Goal: Task Accomplishment & Management: Use online tool/utility

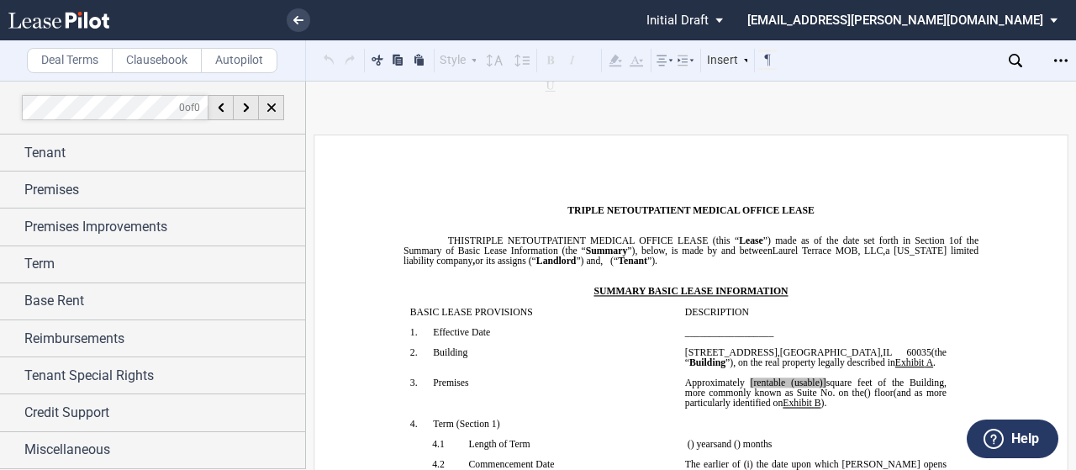
click at [160, 58] on label "Clausebook" at bounding box center [157, 60] width 90 height 25
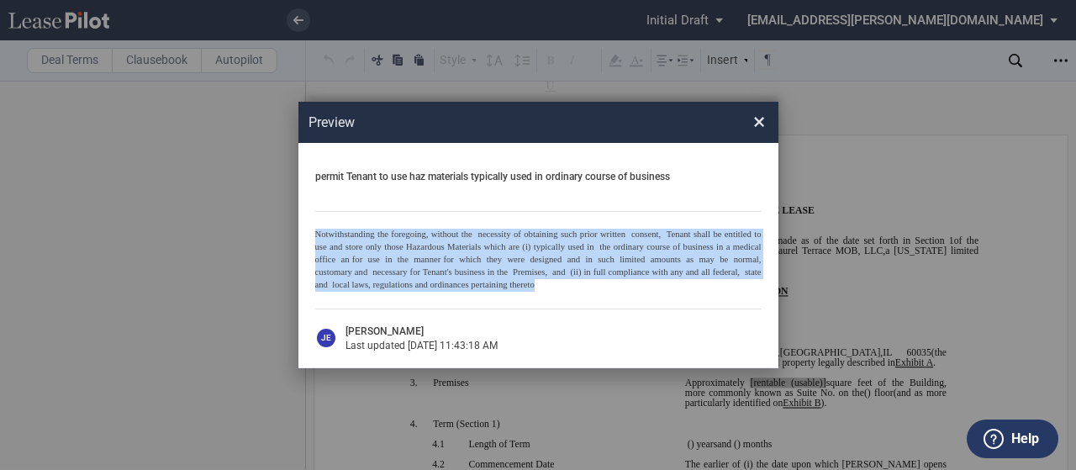
drag, startPoint x: 536, startPoint y: 285, endPoint x: 304, endPoint y: 230, distance: 238.4
click at [304, 230] on div "permit Tenant to use haz materials typically used in ordinary course of busines…" at bounding box center [538, 255] width 480 height 224
copy p "Notwithstanding the foregoing, without the necessity of obtaining such prior wr…"
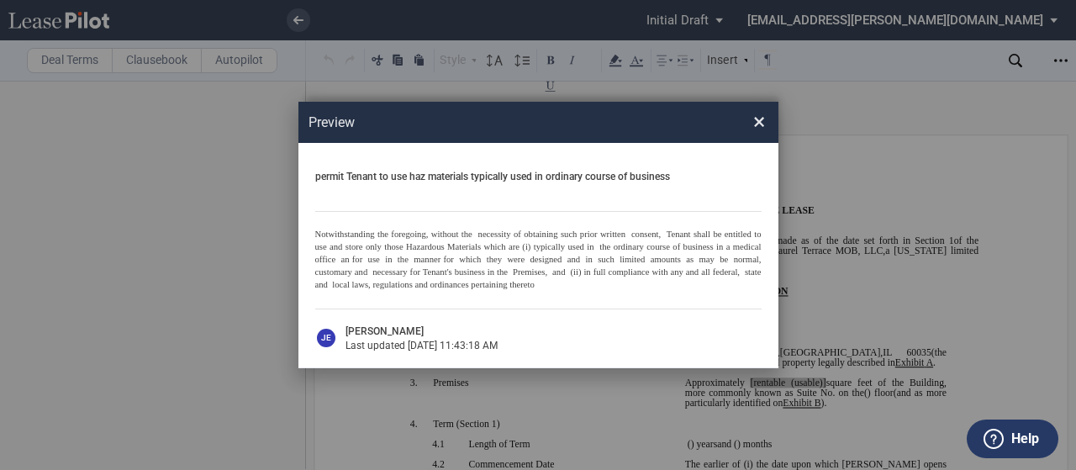
click at [762, 122] on span "×" at bounding box center [759, 121] width 12 height 27
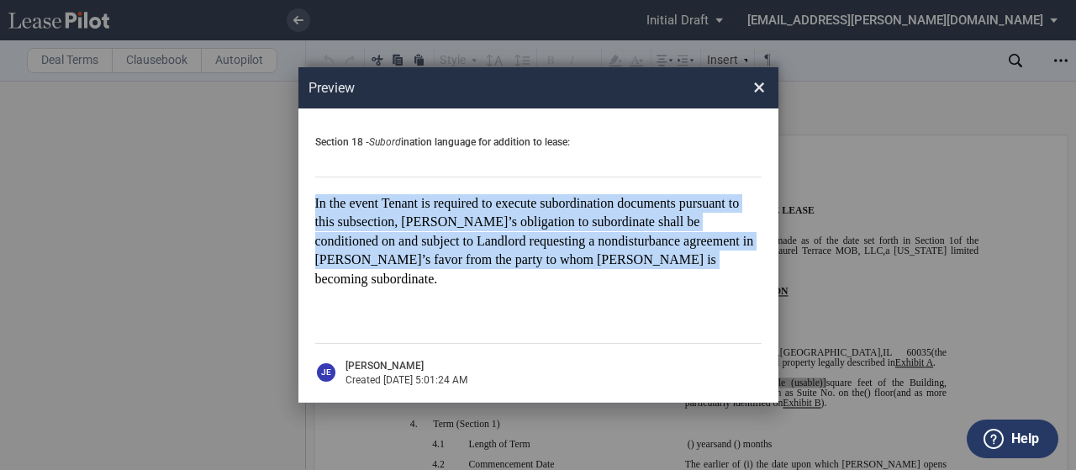
drag, startPoint x: 590, startPoint y: 267, endPoint x: 315, endPoint y: 211, distance: 280.6
click at [315, 211] on span "In the event Tenant is required to execute subordination documents pursuant to …" at bounding box center [534, 241] width 439 height 90
copy span "In the event Tenant is required to execute subordination documents pursuant to …"
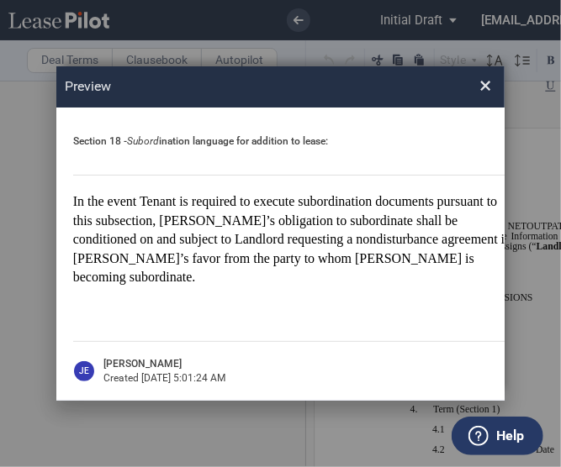
click at [487, 93] on span "×" at bounding box center [485, 85] width 12 height 27
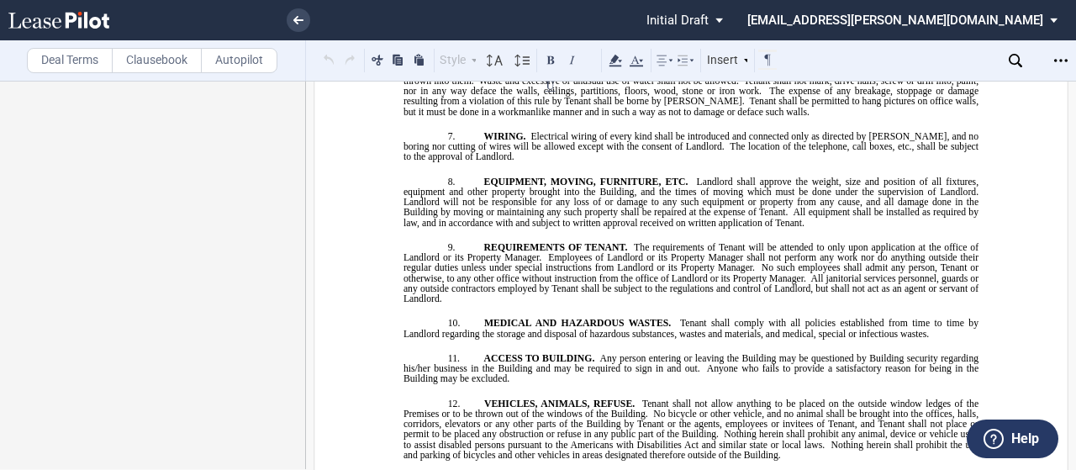
scroll to position [17352, 0]
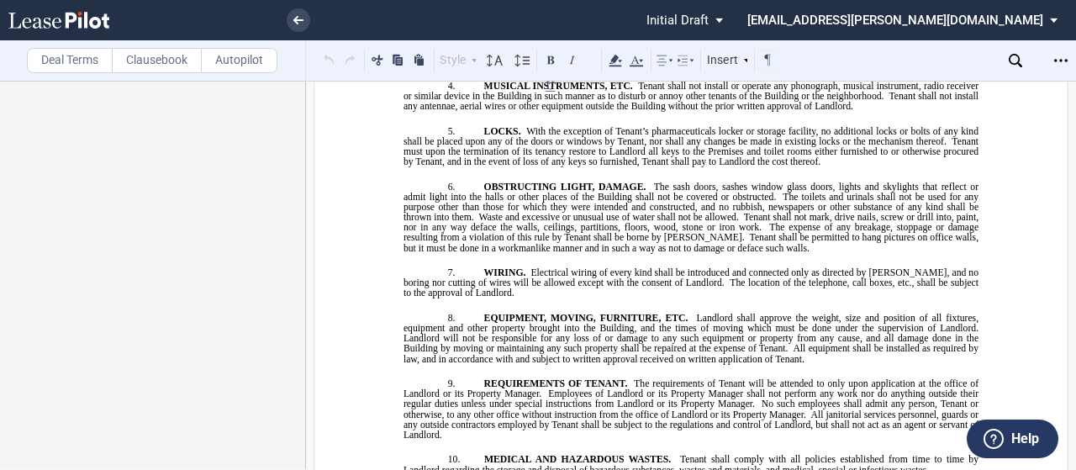
scroll to position [17217, 0]
click at [97, 61] on label "Deal Terms" at bounding box center [70, 60] width 86 height 25
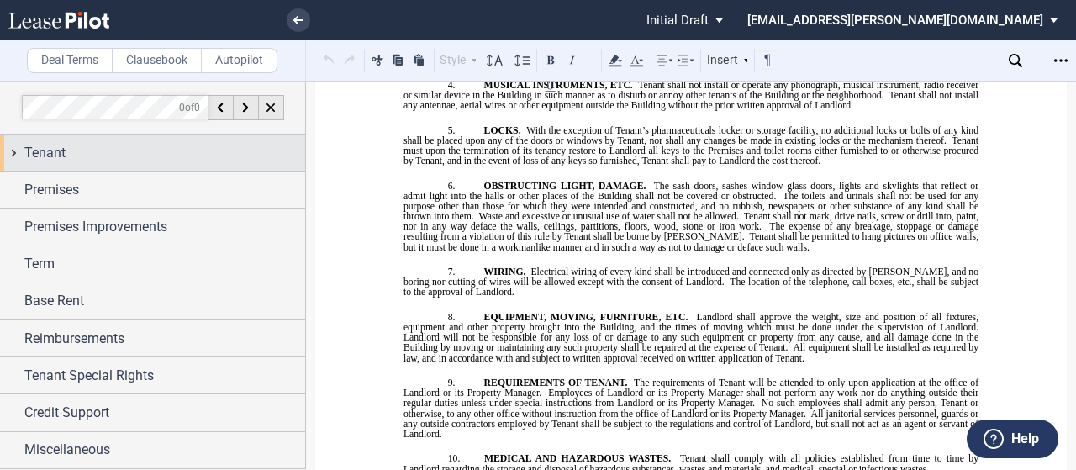
click at [15, 156] on div "Tenant" at bounding box center [152, 152] width 305 height 36
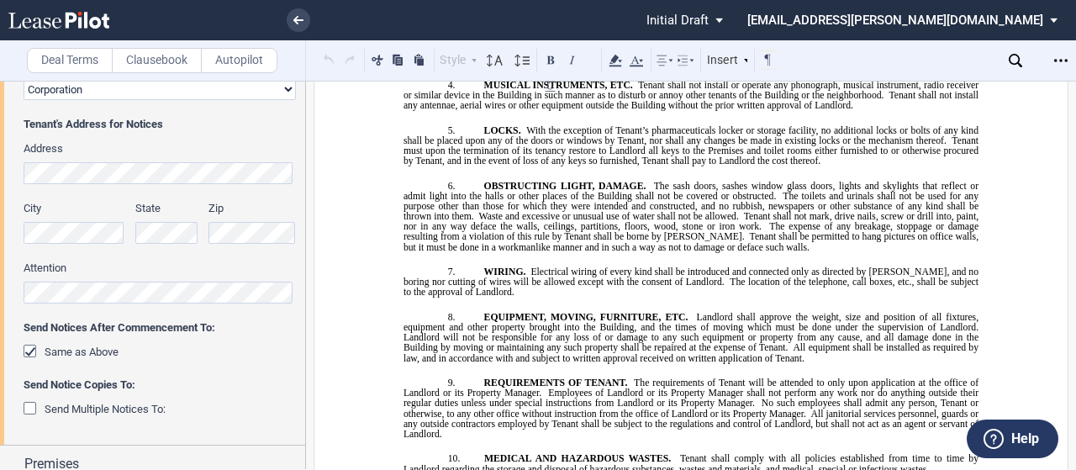
scroll to position [353, 0]
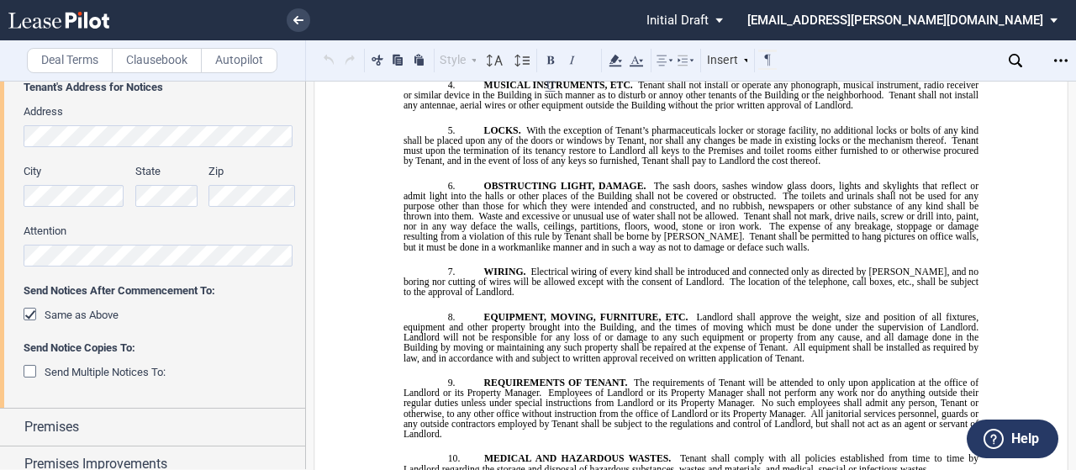
click at [32, 314] on div "Same as Above" at bounding box center [32, 316] width 17 height 17
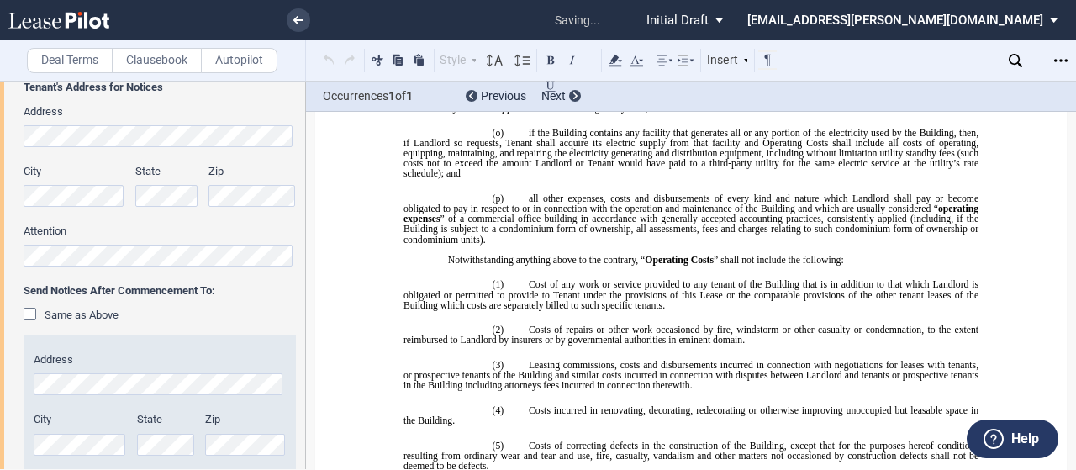
scroll to position [731, 0]
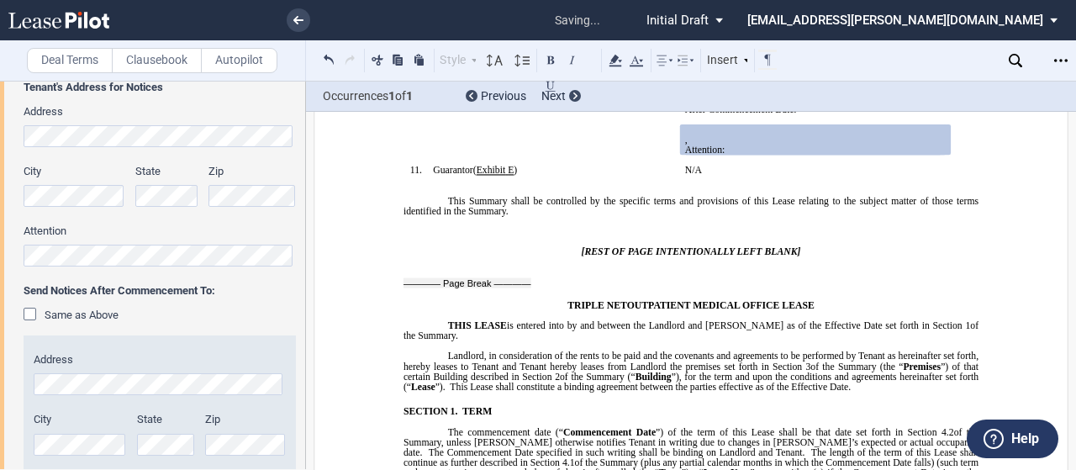
click at [32, 314] on div "Same as Above" at bounding box center [32, 316] width 17 height 17
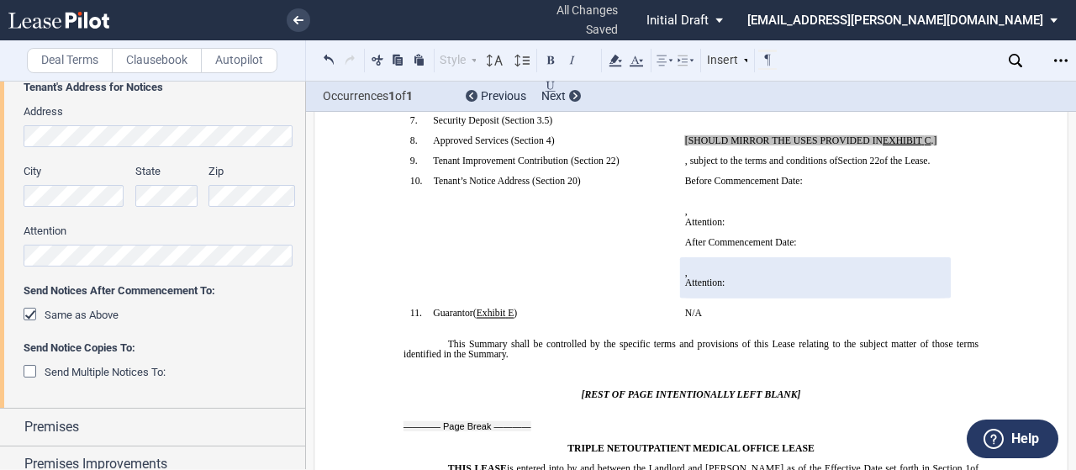
scroll to position [600, 0]
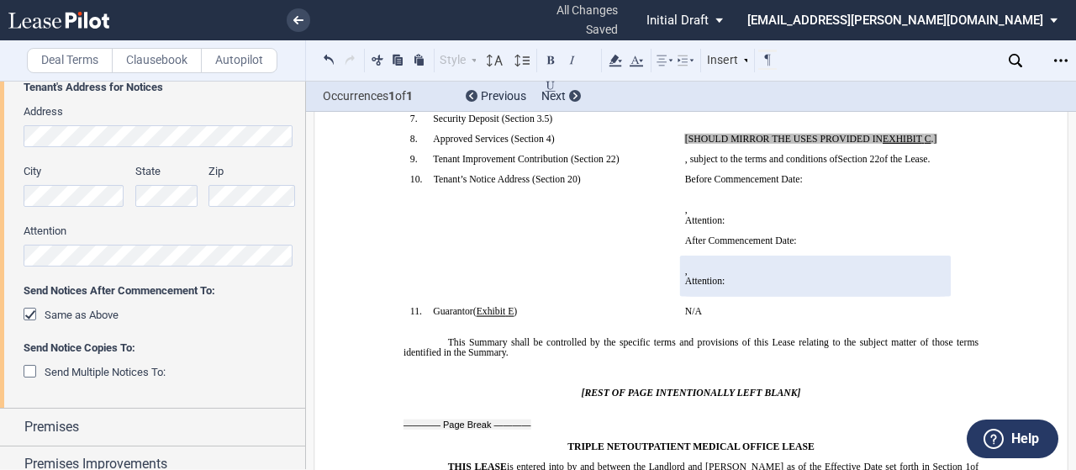
click at [170, 55] on label "Clausebook" at bounding box center [157, 60] width 90 height 25
